Goal: Navigation & Orientation: Go to known website

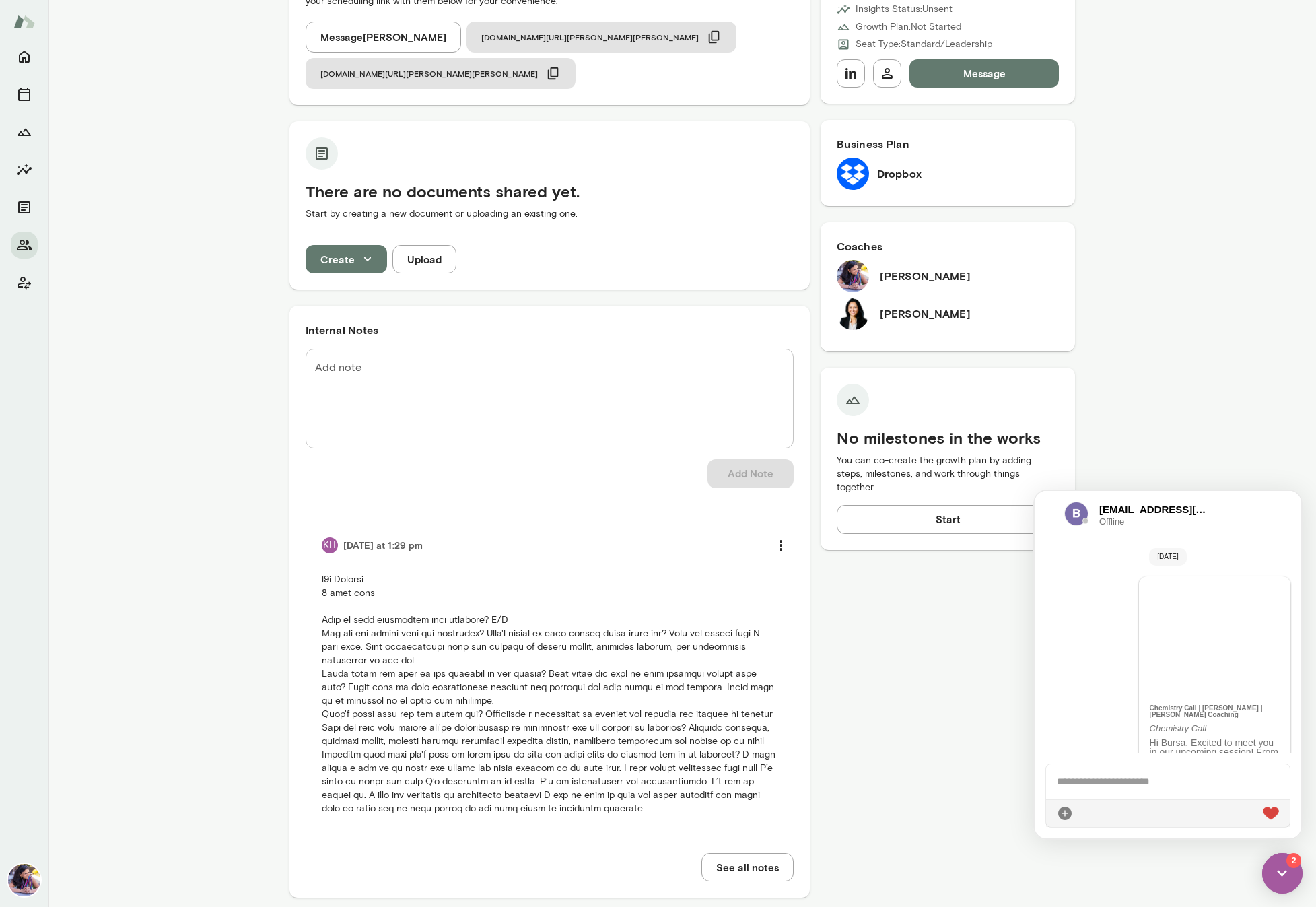
scroll to position [184, 0]
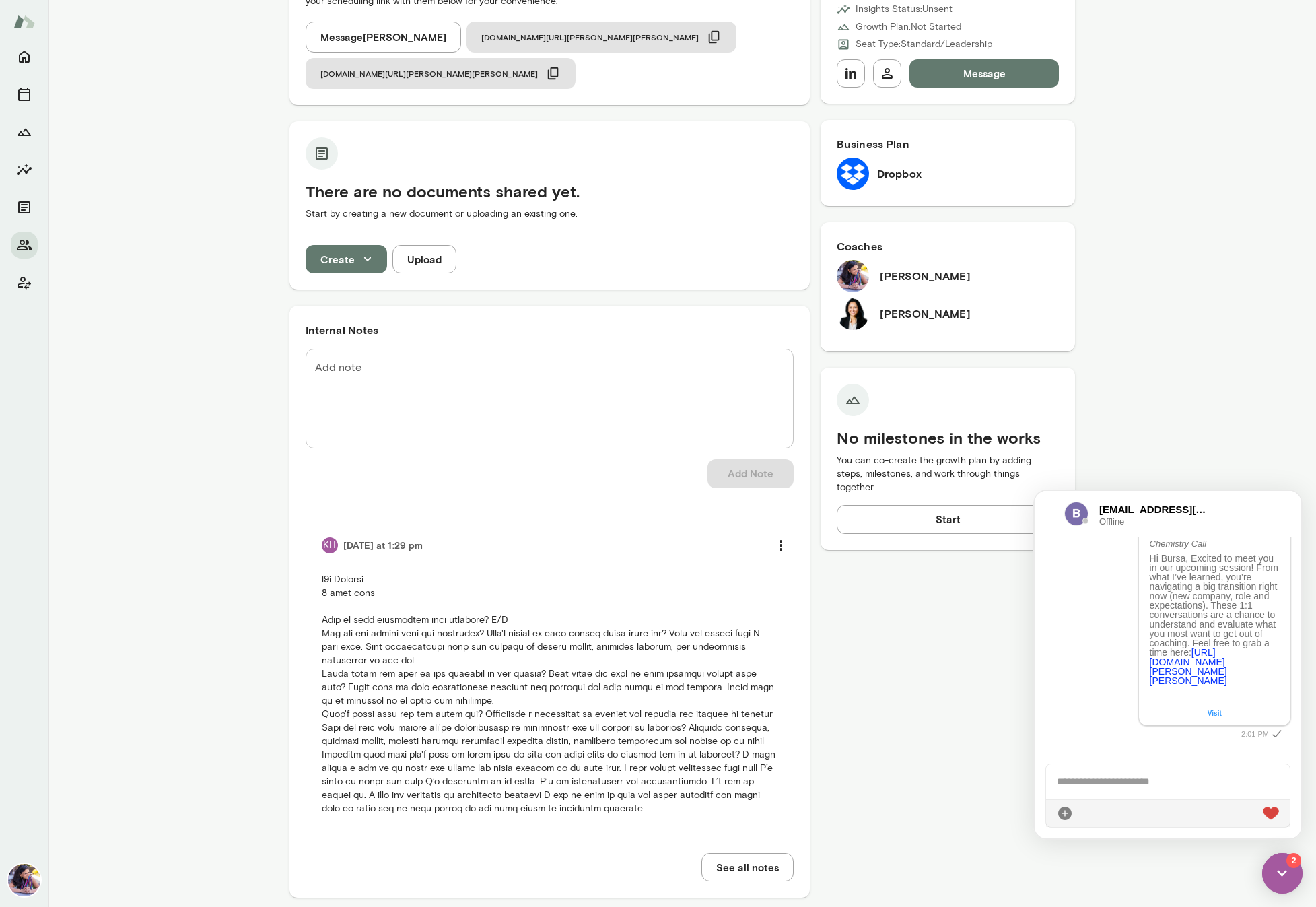
drag, startPoint x: 910, startPoint y: 318, endPoint x: 857, endPoint y: 321, distance: 53.1
click at [908, 318] on h6 "Monica Aggarwal" at bounding box center [925, 314] width 91 height 16
click at [845, 321] on img at bounding box center [853, 314] width 32 height 32
click at [854, 313] on img at bounding box center [853, 314] width 32 height 32
click at [854, 312] on img at bounding box center [853, 314] width 32 height 32
